Goal: Task Accomplishment & Management: Use online tool/utility

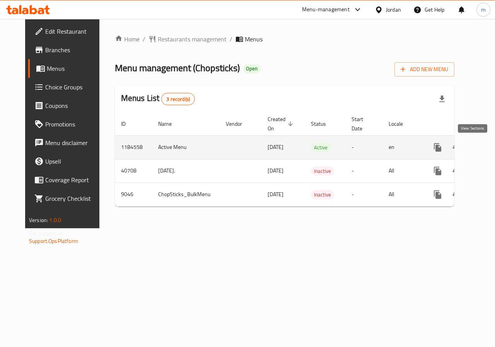
click at [490, 149] on icon "enhanced table" at bounding box center [493, 147] width 7 height 7
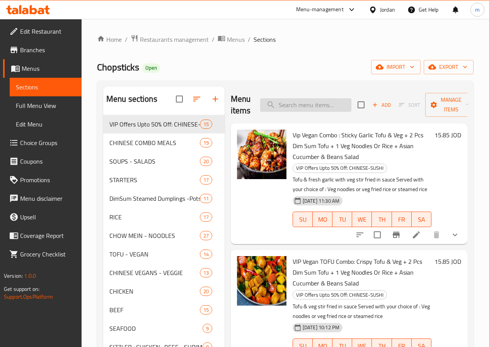
click at [312, 107] on input "search" at bounding box center [305, 105] width 91 height 14
paste input "Szechwan Veg Fried Rice - Spicy"
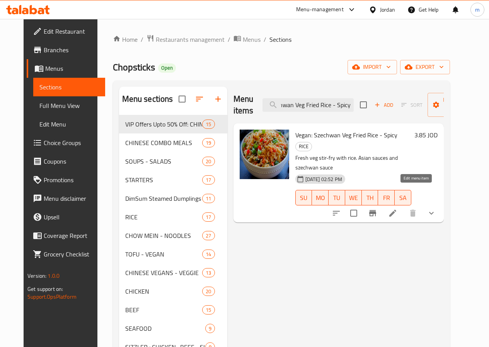
type input "Szechwan Veg Fried Rice - Spicy"
click at [397, 208] on icon at bounding box center [392, 212] width 9 height 9
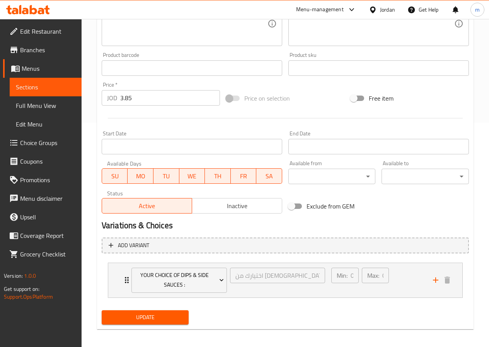
scroll to position [228, 0]
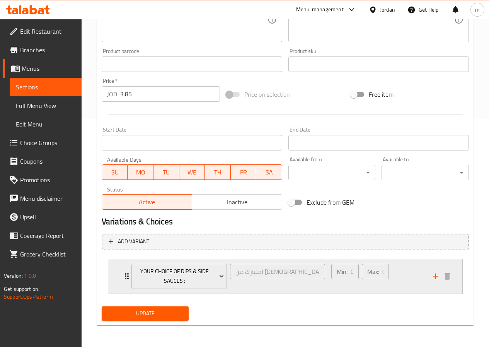
click at [344, 271] on p "Min:" at bounding box center [342, 271] width 11 height 9
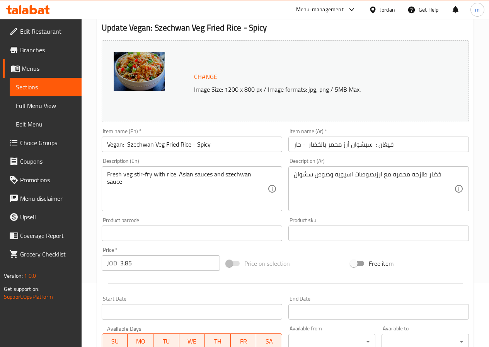
scroll to position [0, 0]
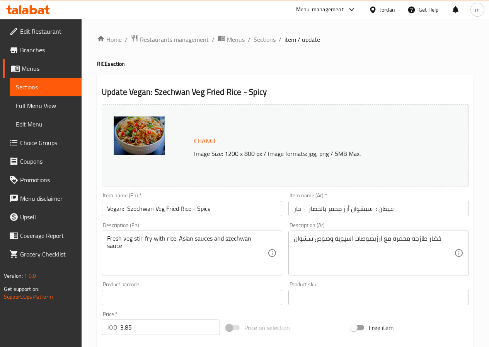
click at [32, 72] on span "Menus" at bounding box center [49, 68] width 54 height 9
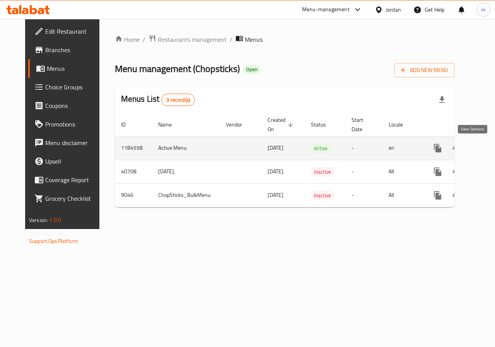
click at [489, 145] on icon "enhanced table" at bounding box center [493, 147] width 9 height 9
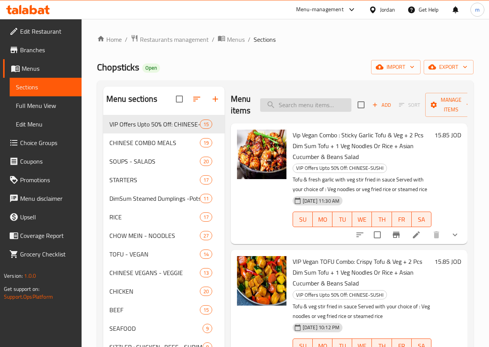
click at [288, 106] on input "search" at bounding box center [305, 105] width 91 height 14
paste input "White Beans Fried Rice"
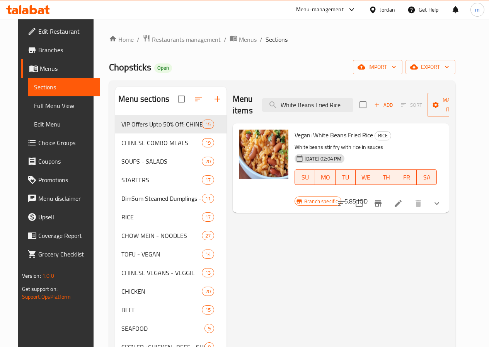
type input "White Beans Fried Rice"
click at [409, 196] on li at bounding box center [398, 203] width 22 height 14
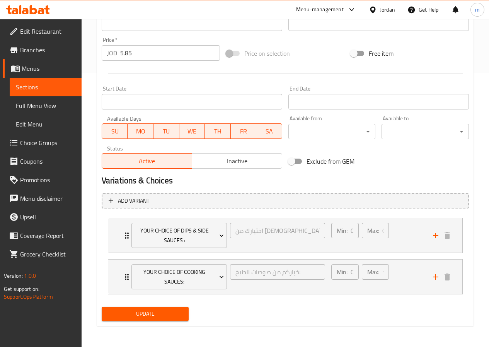
scroll to position [275, 0]
drag, startPoint x: 50, startPoint y: 64, endPoint x: 79, endPoint y: 109, distance: 53.4
click at [50, 64] on span "Menus" at bounding box center [49, 68] width 54 height 9
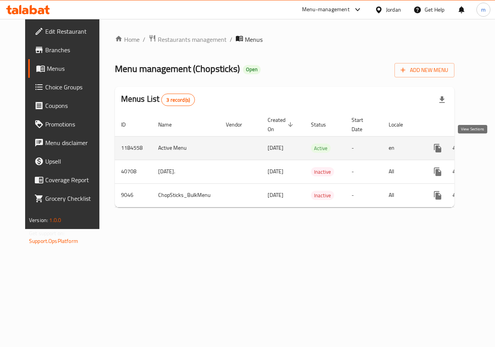
click at [484, 154] on link "enhanced table" at bounding box center [493, 148] width 19 height 19
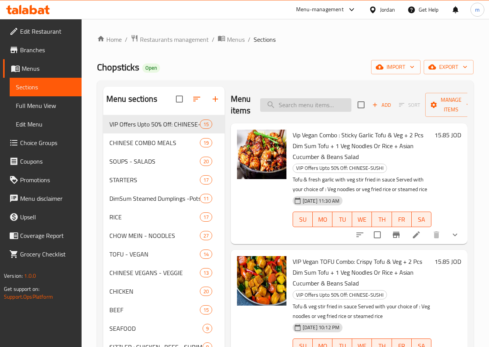
click at [297, 106] on input "search" at bounding box center [305, 105] width 91 height 14
paste input "Steamed Rice"
click at [317, 106] on input "Steamed Rice" at bounding box center [305, 105] width 91 height 14
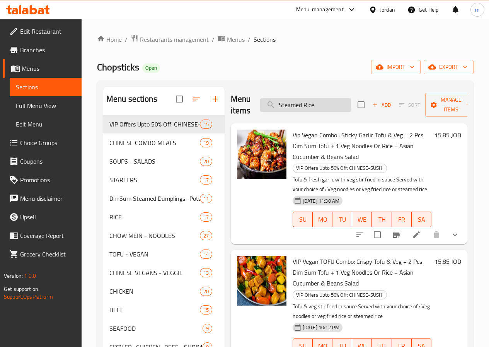
paste input "search"
type input "Steamed Rice"
click at [30, 146] on span "Choice Groups" at bounding box center [47, 142] width 55 height 9
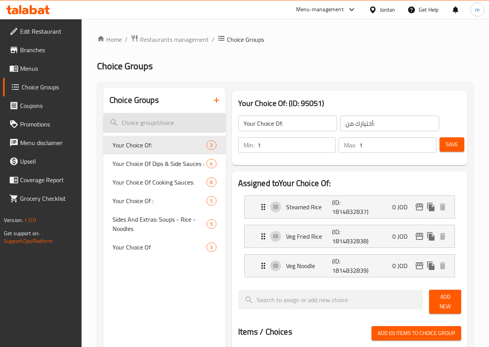
click at [153, 122] on input "search" at bounding box center [164, 123] width 123 height 20
paste input "Steamed Rice"
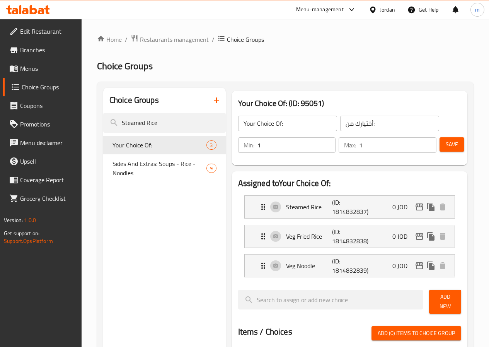
type input "Steamed Rice"
click at [35, 64] on span "Menus" at bounding box center [47, 68] width 55 height 9
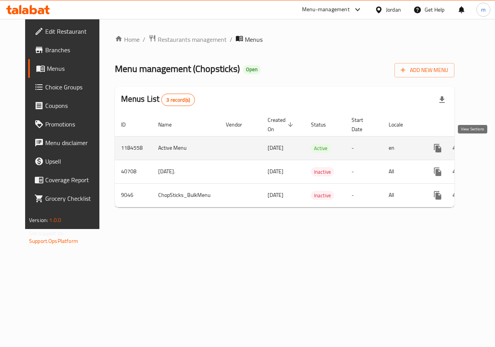
click at [490, 147] on icon "enhanced table" at bounding box center [493, 148] width 7 height 7
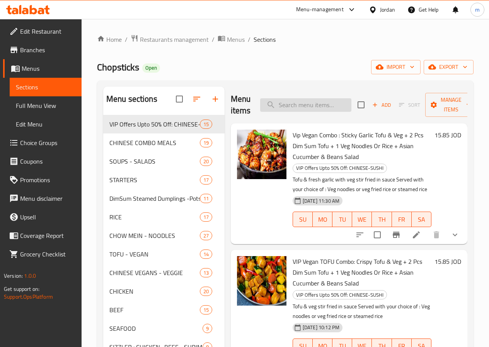
click at [304, 106] on input "search" at bounding box center [305, 105] width 91 height 14
paste input "Steamed Rice"
click at [310, 108] on input "Steamed Rice" at bounding box center [305, 105] width 91 height 14
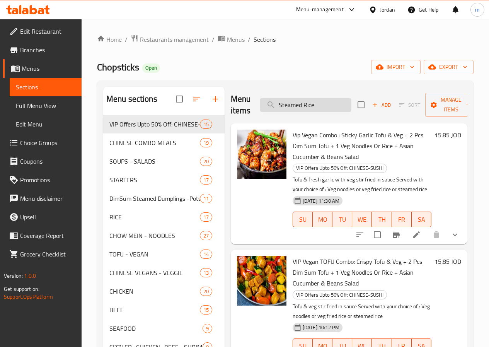
paste input "Vegan"
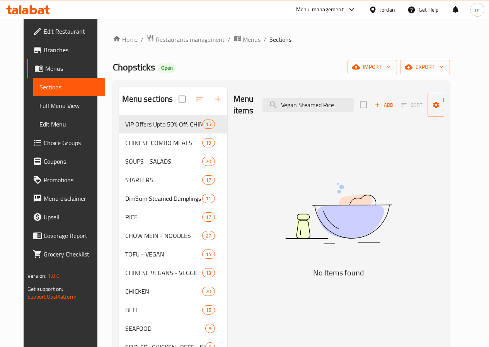
type input "Vegan Steamed Rice"
click at [44, 139] on span "Choice Groups" at bounding box center [71, 142] width 55 height 9
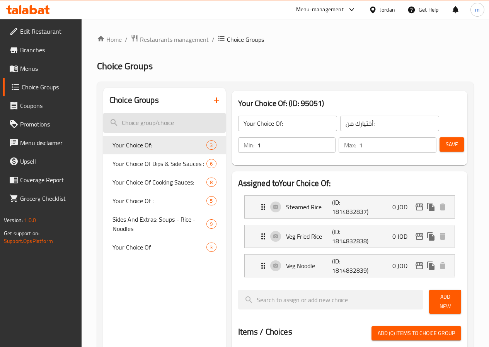
click at [177, 128] on input "search" at bounding box center [164, 123] width 123 height 20
paste input "Vegan Steamed Rice"
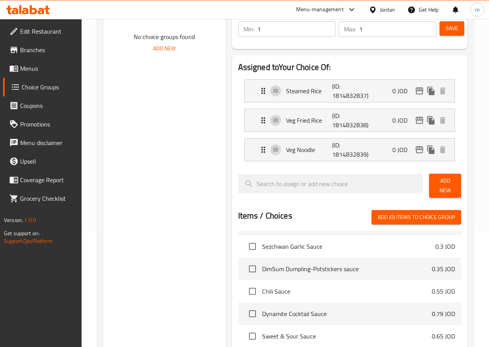
scroll to position [232, 0]
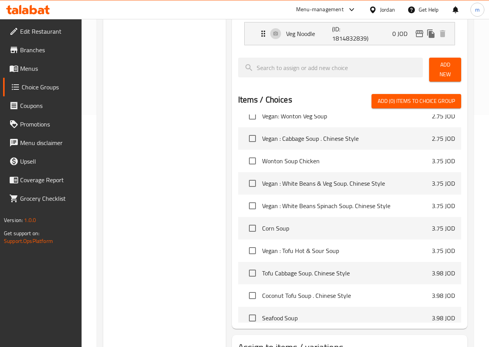
type input "Vegan Steamed Rice"
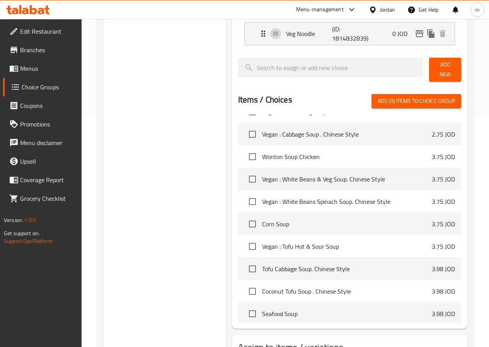
click at [154, 189] on div "Choice Groups Vegan Steamed Rice No choice groups found Add New" at bounding box center [164, 121] width 123 height 530
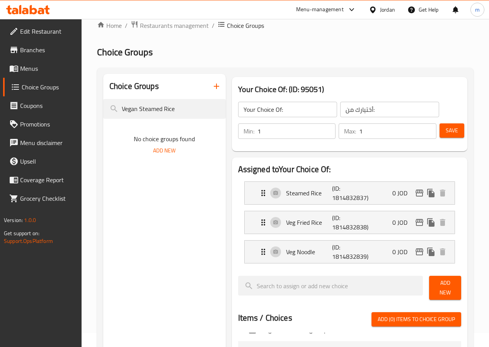
scroll to position [0, 0]
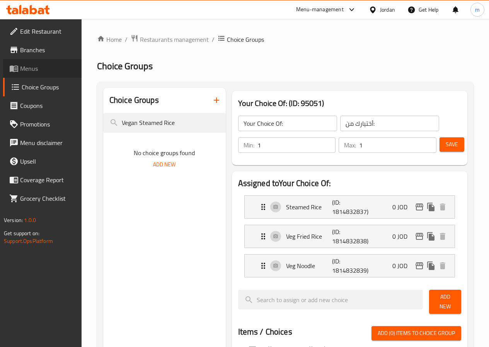
click at [49, 66] on span "Menus" at bounding box center [47, 68] width 55 height 9
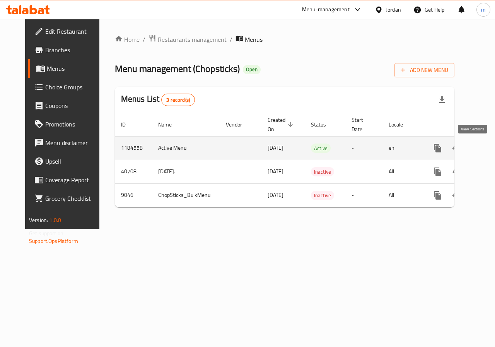
click at [490, 147] on icon "enhanced table" at bounding box center [493, 148] width 7 height 7
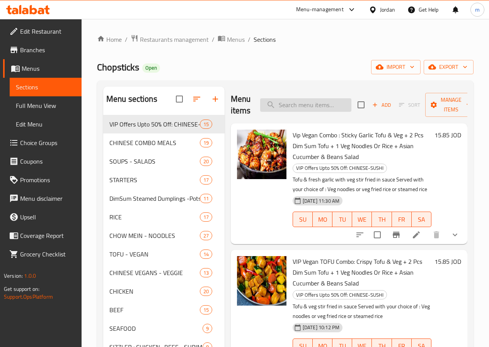
click at [296, 105] on input "search" at bounding box center [305, 105] width 91 height 14
paste input "Steamed Rice"
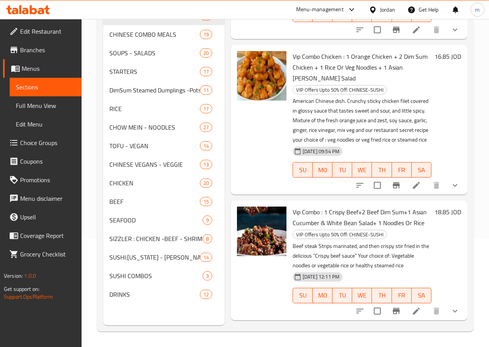
scroll to position [735, 0]
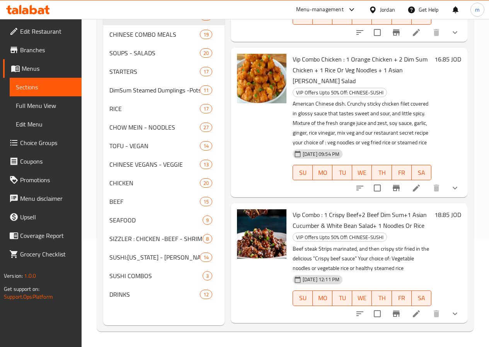
type input "Steamed Rice"
click at [55, 146] on span "Choice Groups" at bounding box center [47, 142] width 55 height 9
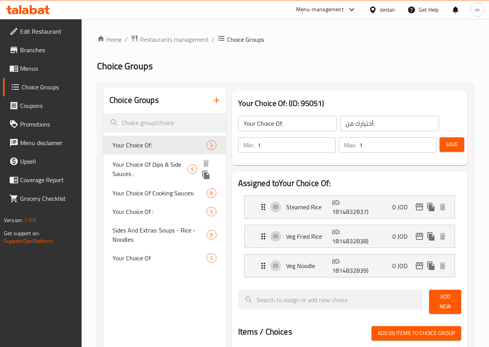
click at [120, 174] on span "Your Choice Of Dips & Side Sauces :" at bounding box center [150, 169] width 75 height 19
type input "Your Choice Of Dips & Side Sauces :"
type input "اختيارك من [DEMOGRAPHIC_DATA] والغموس:"
type input "0"
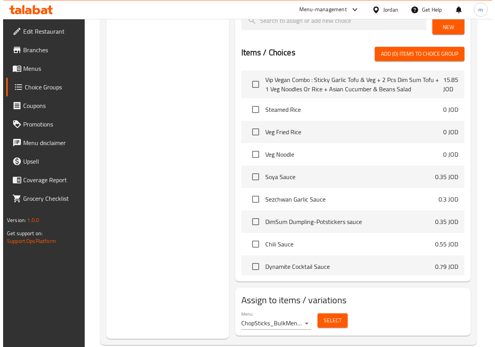
scroll to position [116, 0]
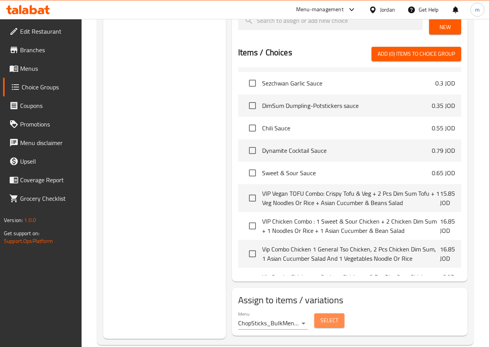
click at [321, 315] on span "Select" at bounding box center [330, 320] width 18 height 10
